Goal: Task Accomplishment & Management: Use online tool/utility

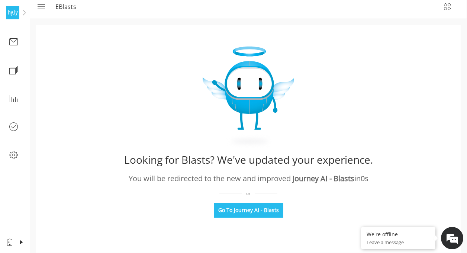
scroll to position [11, 0]
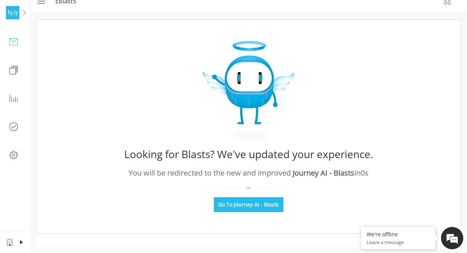
click at [17, 35] on div "eBlasts" at bounding box center [13, 41] width 15 height 15
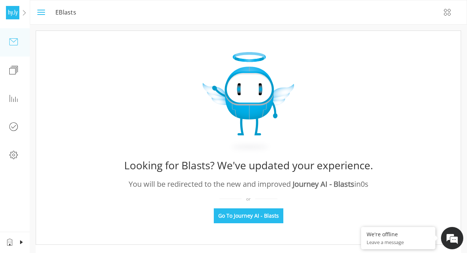
click at [44, 11] on icon "menu" at bounding box center [40, 12] width 9 height 9
click at [9, 45] on div "eBlasts" at bounding box center [13, 41] width 15 height 15
click at [36, 12] on icon "menu" at bounding box center [40, 12] width 9 height 9
click at [24, 12] on span at bounding box center [24, 13] width 6 height 6
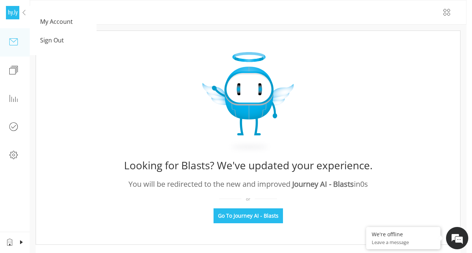
click at [178, 29] on div at bounding box center [236, 126] width 472 height 253
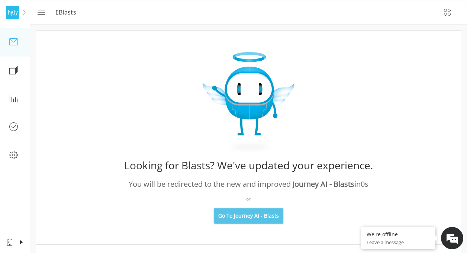
click at [250, 212] on span "Go To Journey AI - Blasts" at bounding box center [248, 215] width 61 height 7
click at [19, 70] on div "Templates" at bounding box center [13, 69] width 15 height 15
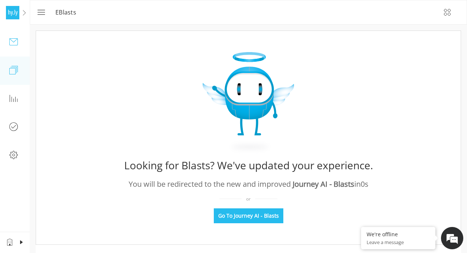
click at [20, 35] on div "eBlasts" at bounding box center [13, 41] width 15 height 15
click at [42, 12] on icon "menu" at bounding box center [40, 12] width 9 height 9
click at [22, 41] on link "eBlasts" at bounding box center [55, 42] width 111 height 28
click at [10, 66] on span at bounding box center [13, 69] width 9 height 9
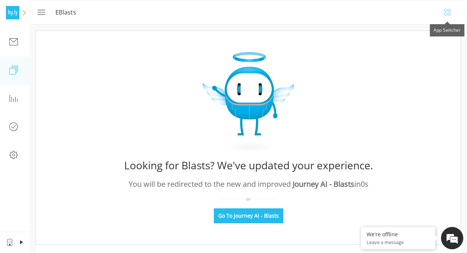
click at [447, 16] on icon "button" at bounding box center [447, 12] width 9 height 9
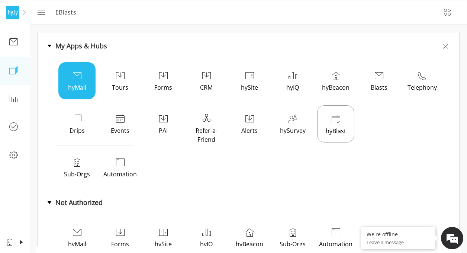
click at [85, 81] on div "hyMail" at bounding box center [76, 80] width 37 height 37
